Goal: Task Accomplishment & Management: Manage account settings

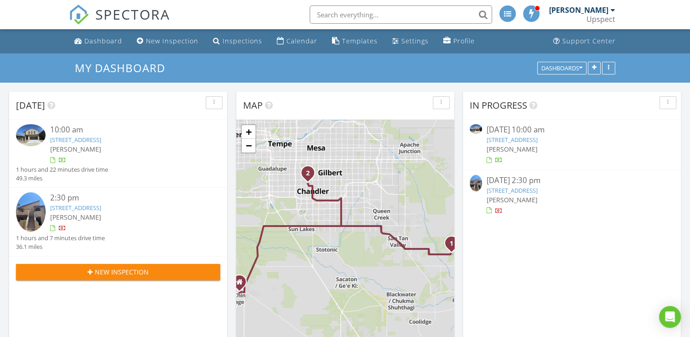
scroll to position [844, 704]
click at [101, 141] on link "13282 E Verbina Ln, Florence, AZ 85132" at bounding box center [75, 139] width 51 height 8
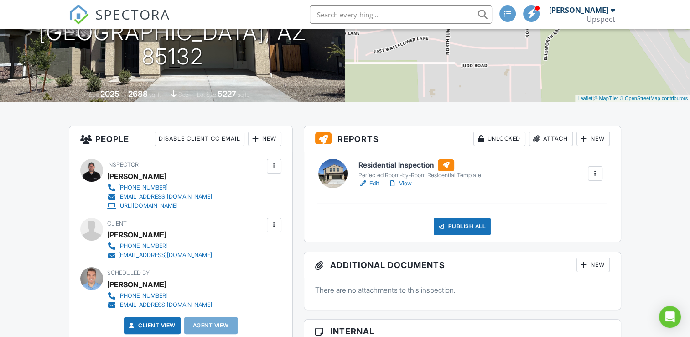
scroll to position [142, 0]
click at [398, 184] on link "View" at bounding box center [400, 182] width 24 height 9
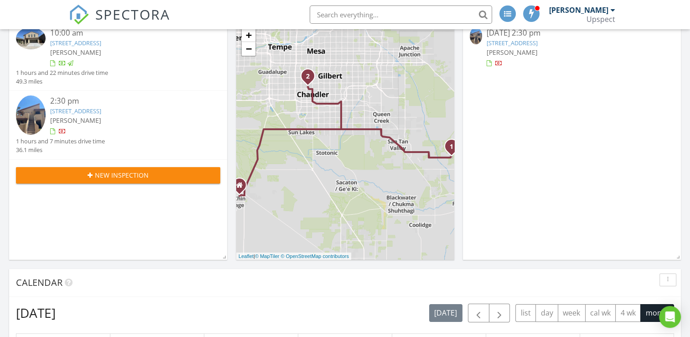
scroll to position [97, 0]
click at [101, 111] on link "1351 N Pleasant Dr 2171, Chandler, AZ 85225" at bounding box center [75, 111] width 51 height 8
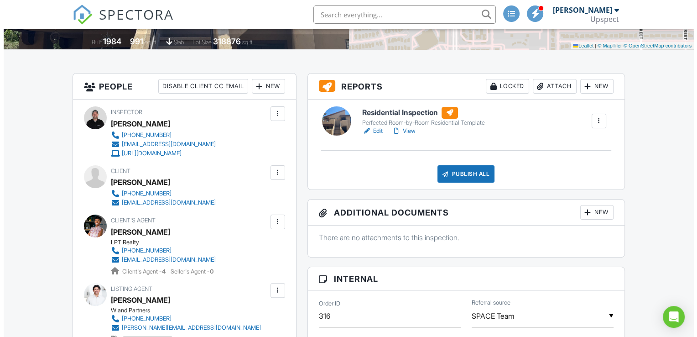
scroll to position [182, 0]
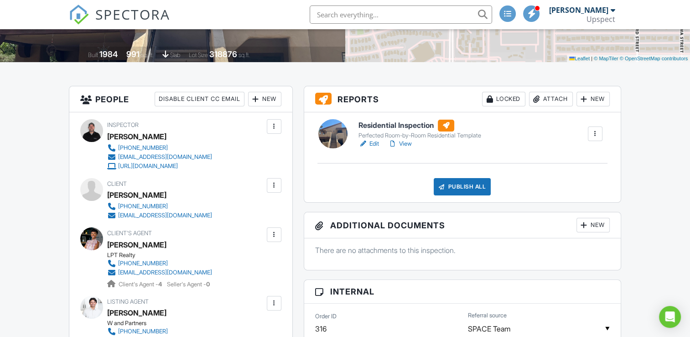
click at [554, 99] on div "Attach" at bounding box center [551, 99] width 44 height 15
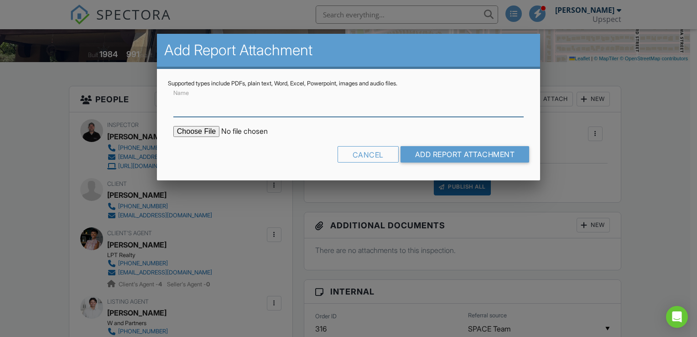
click at [213, 107] on input "Name" at bounding box center [348, 105] width 350 height 22
type input "Termite Inspection"
click at [187, 130] on input "file" at bounding box center [250, 131] width 155 height 11
type input "C:\fakepath\Termite Inspection - Pleasant Dr.pdf"
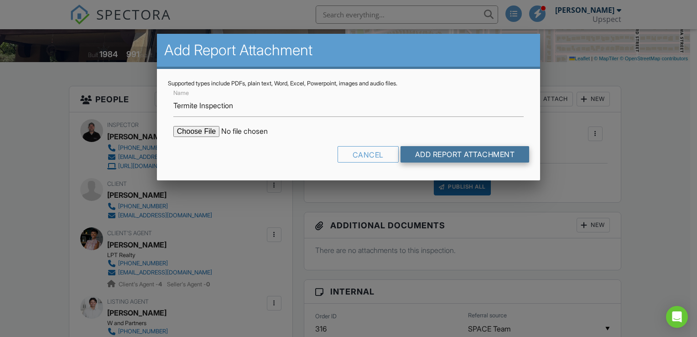
click at [422, 158] on input "Add Report Attachment" at bounding box center [465, 154] width 129 height 16
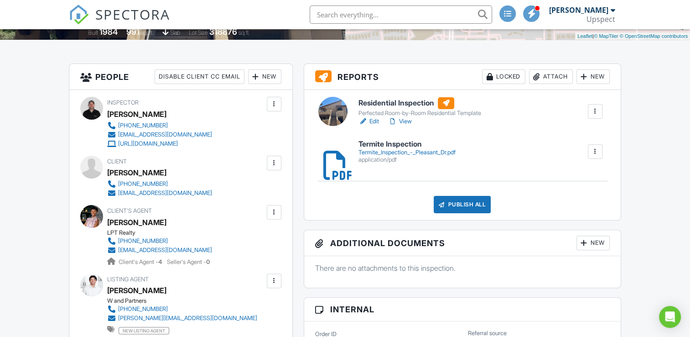
scroll to position [204, 0]
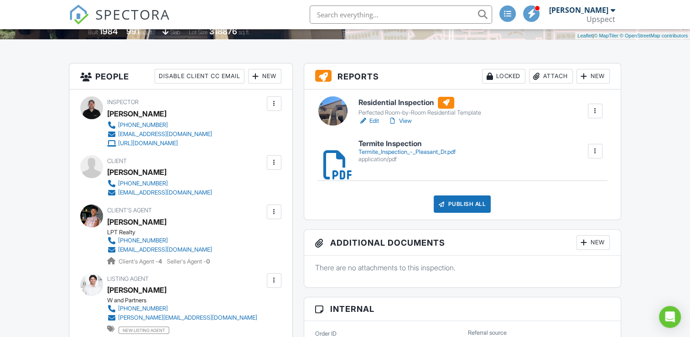
click at [397, 123] on div at bounding box center [392, 120] width 9 height 9
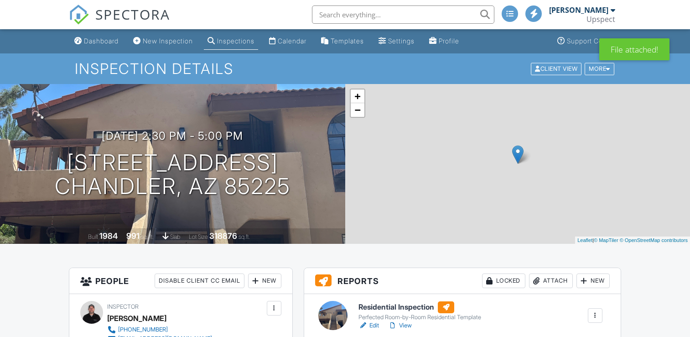
scroll to position [204, 0]
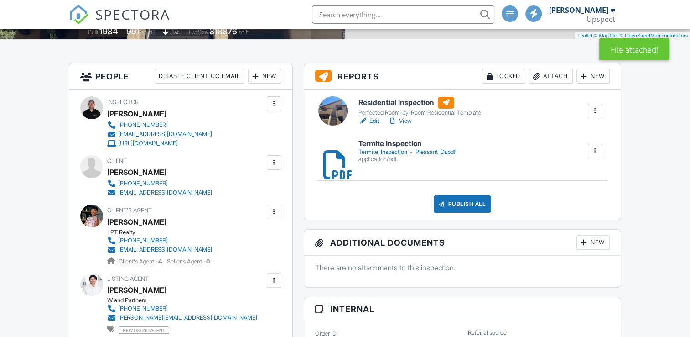
click at [408, 121] on link "View" at bounding box center [400, 120] width 24 height 9
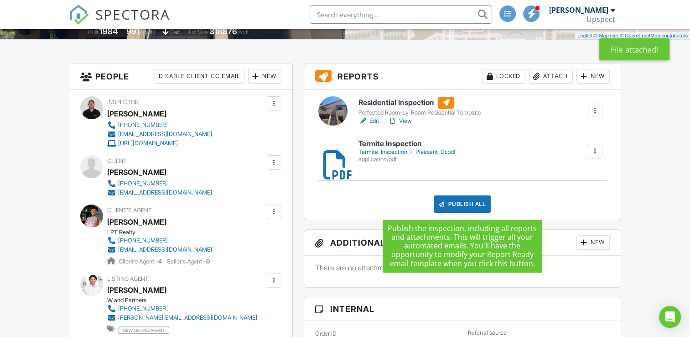
click at [468, 199] on div "Publish All" at bounding box center [462, 203] width 57 height 17
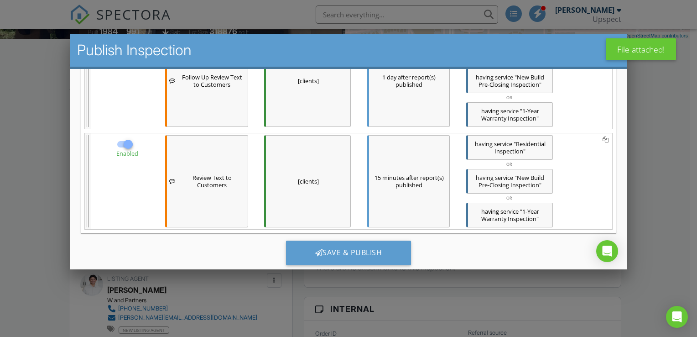
scroll to position [274, 0]
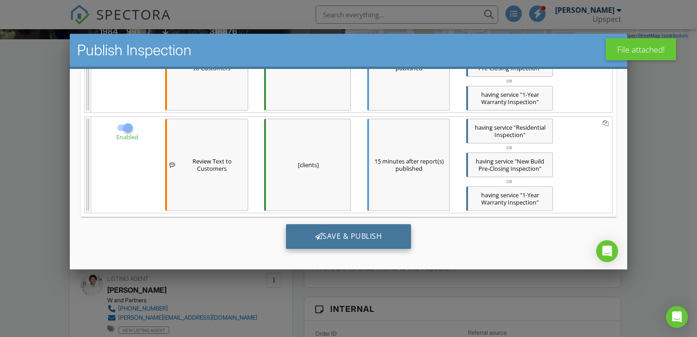
click at [324, 236] on div "Save & Publish" at bounding box center [348, 236] width 125 height 25
